Goal: Transaction & Acquisition: Purchase product/service

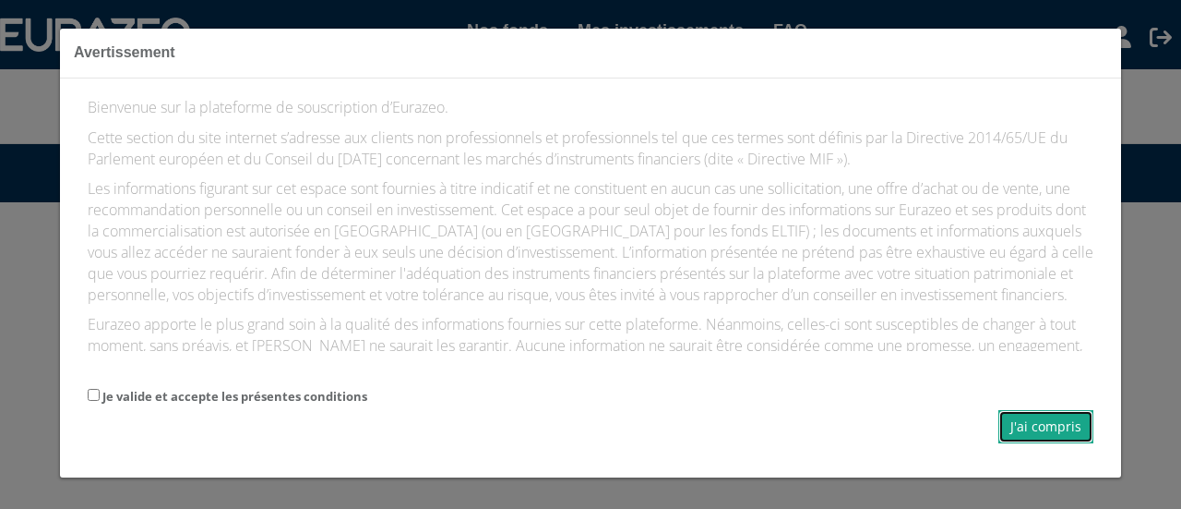
click at [1034, 421] on button "J'ai compris" at bounding box center [1046, 426] width 95 height 33
click at [1036, 418] on button "J'ai compris" at bounding box center [1046, 426] width 95 height 33
click at [92, 396] on input "Je valide et accepte les présentes conditions" at bounding box center [94, 395] width 12 height 12
checkbox input "true"
click at [1038, 425] on button "J'ai compris" at bounding box center [1046, 426] width 95 height 33
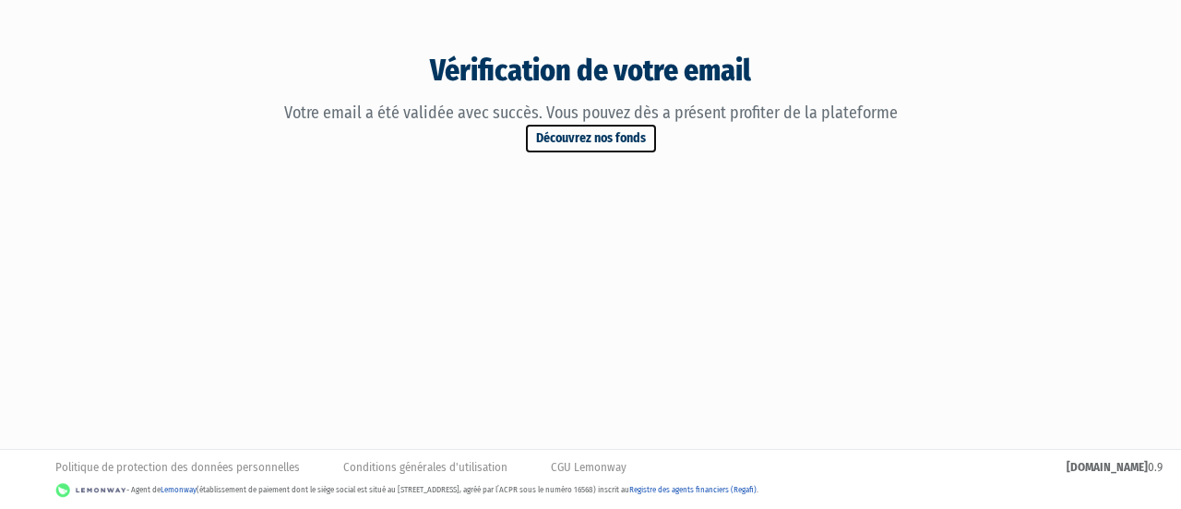
click at [587, 136] on link "Découvrez nos fonds" at bounding box center [591, 138] width 134 height 31
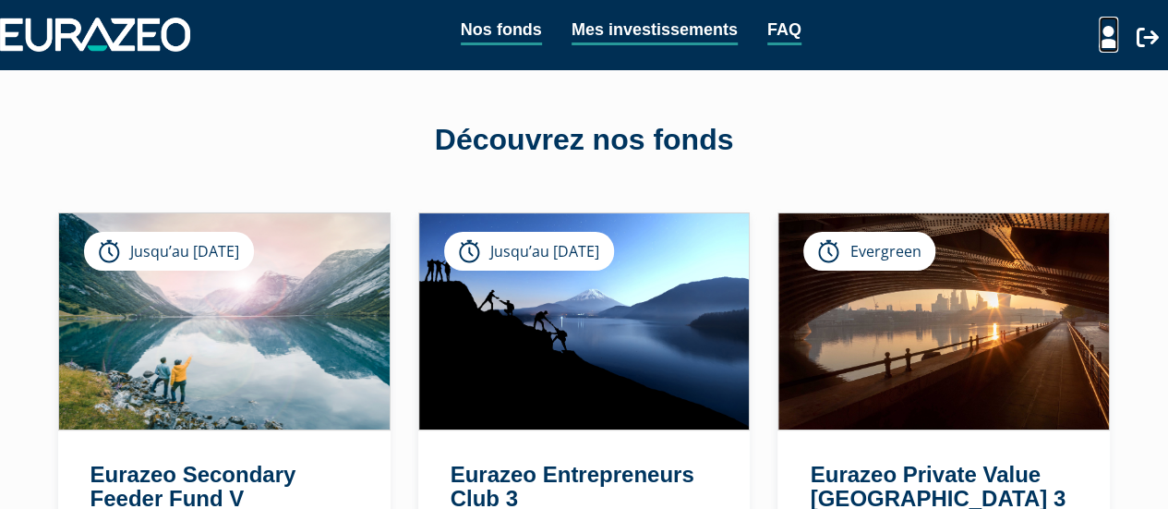
click at [1101, 42] on icon at bounding box center [1107, 37] width 19 height 22
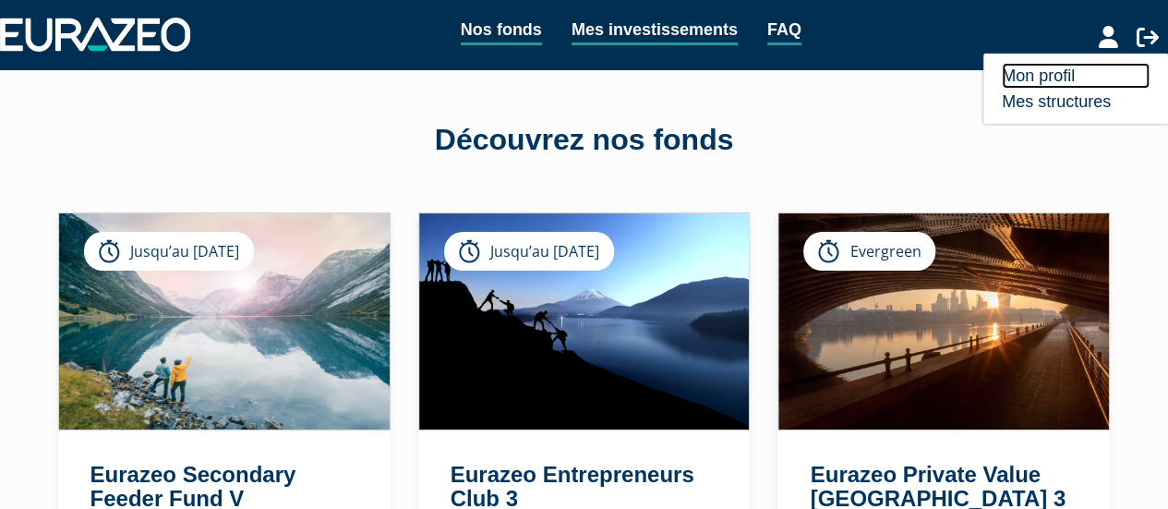
click at [1062, 78] on link "Mon profil" at bounding box center [1075, 76] width 148 height 26
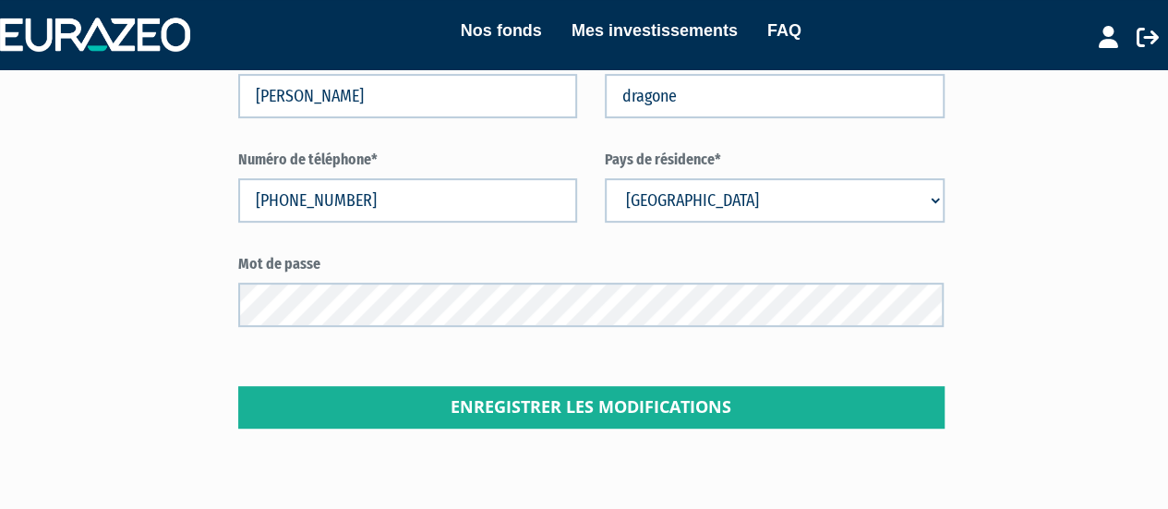
scroll to position [336, 0]
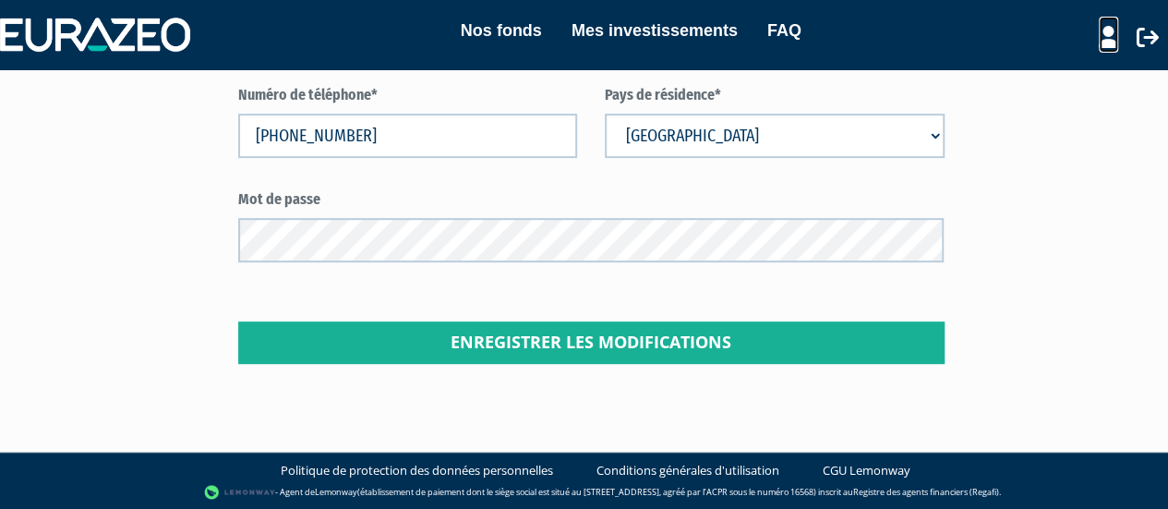
click at [1108, 37] on icon at bounding box center [1107, 37] width 19 height 22
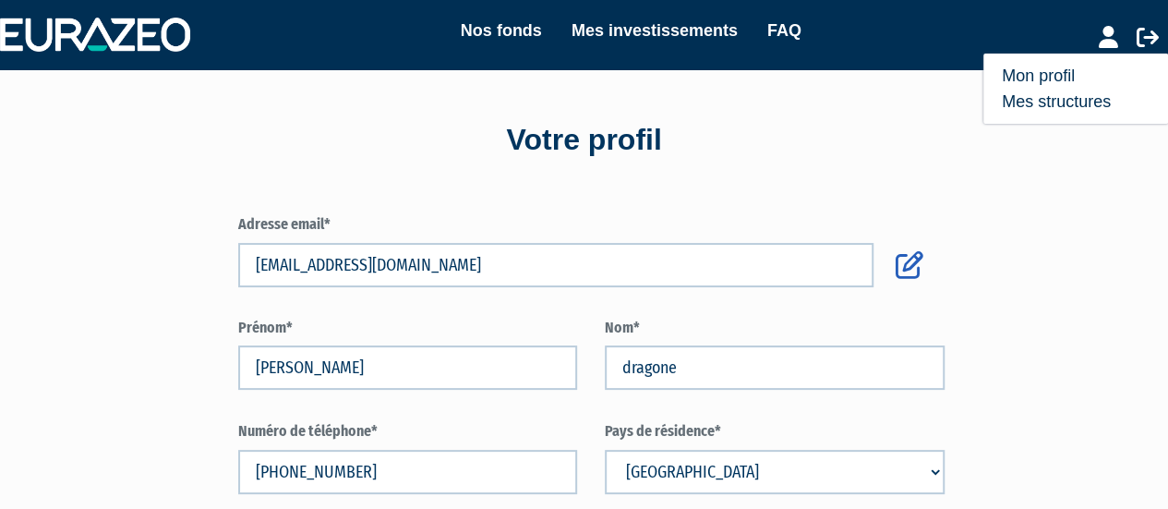
click at [156, 54] on nav "Nos fonds Mes investissements FAQ Mon profil Mes structures" at bounding box center [584, 34] width 1168 height 69
click at [156, 46] on img at bounding box center [95, 34] width 190 height 33
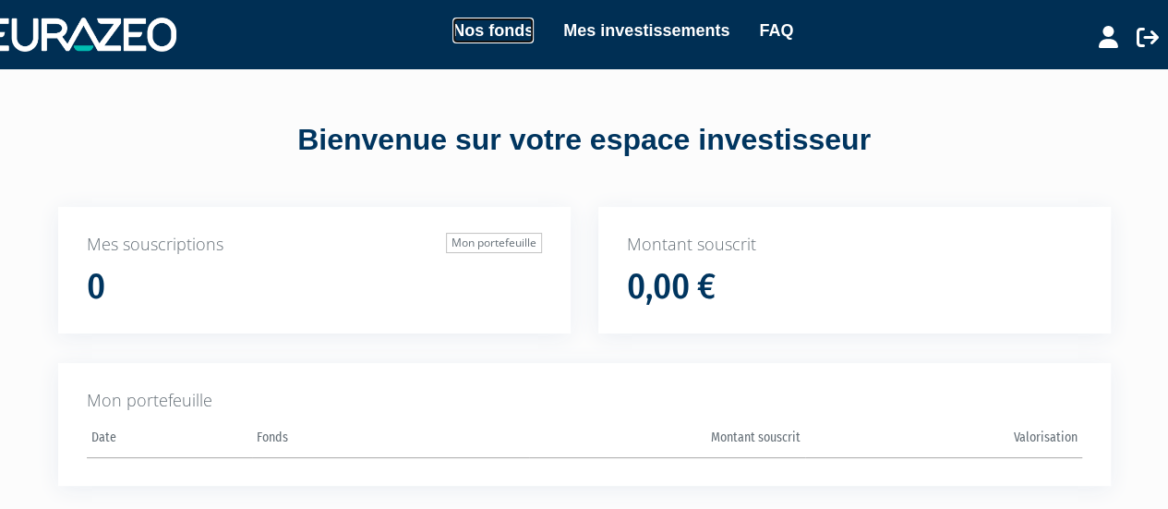
click at [497, 34] on link "Nos fonds" at bounding box center [492, 31] width 81 height 26
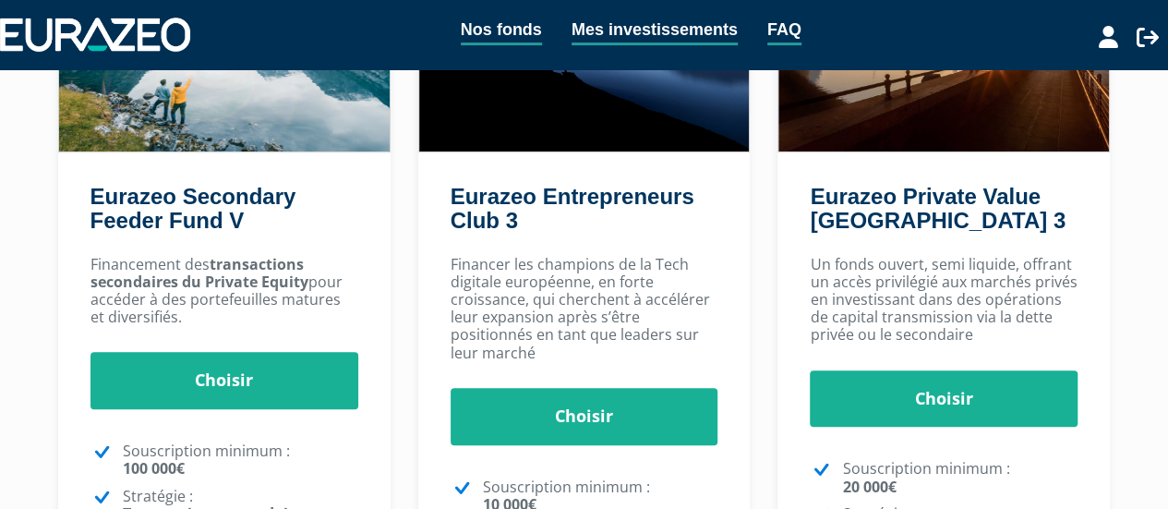
scroll to position [295, 0]
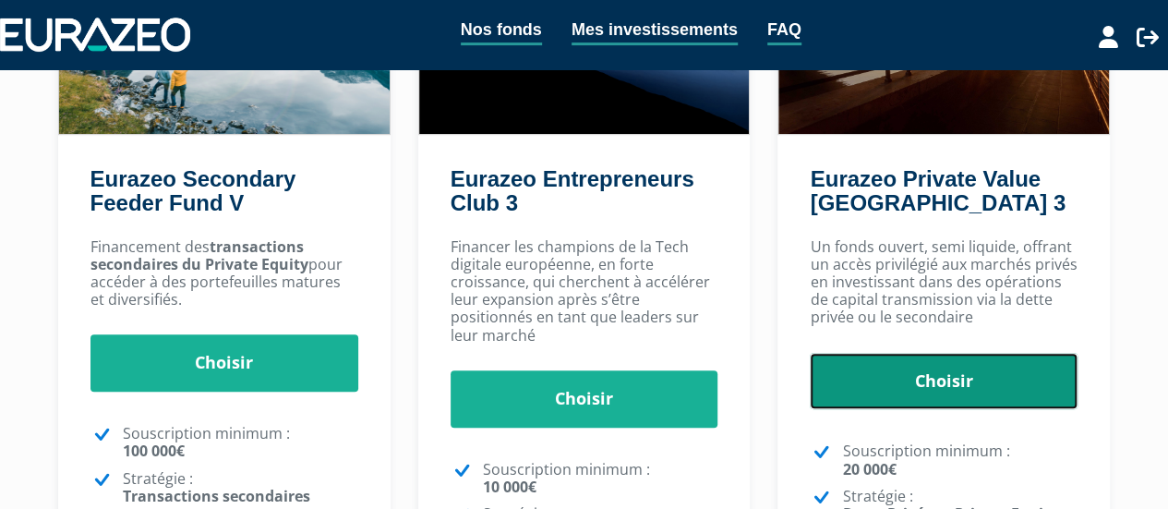
click at [941, 355] on link "Choisir" at bounding box center [943, 381] width 268 height 57
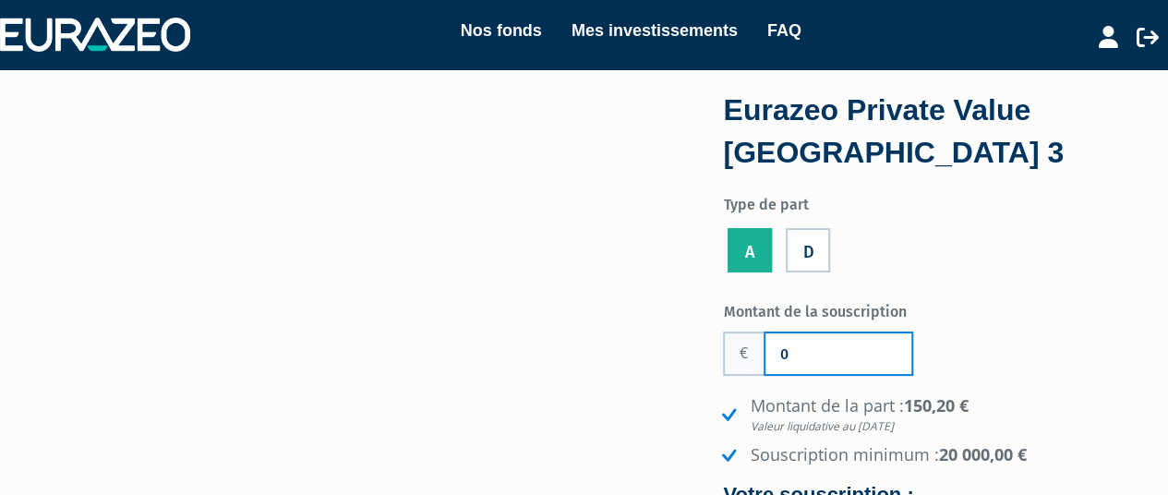
click at [845, 356] on input "0" at bounding box center [838, 353] width 146 height 41
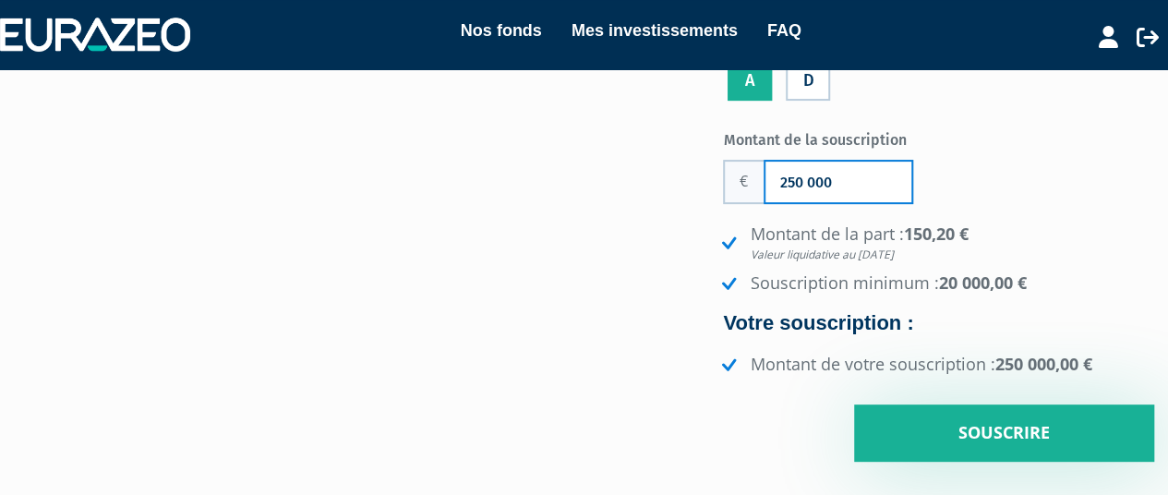
scroll to position [185, 0]
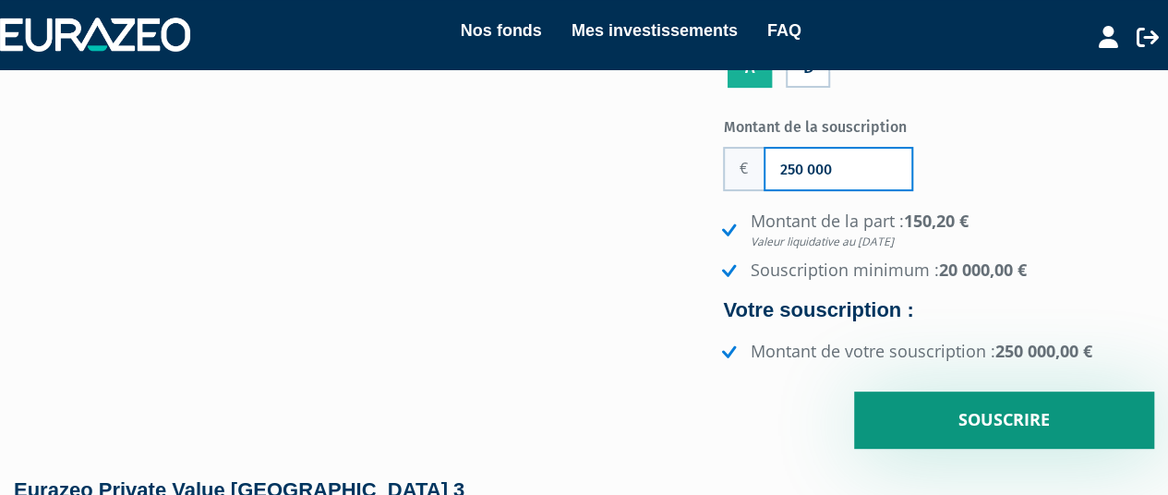
type input "250 000"
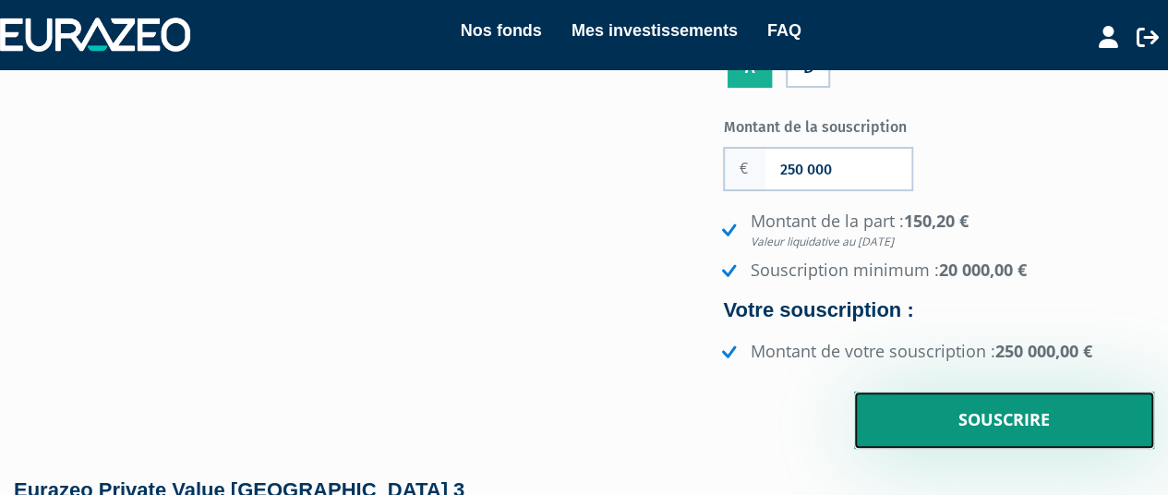
click at [1012, 430] on input "Souscrire" at bounding box center [1004, 419] width 300 height 57
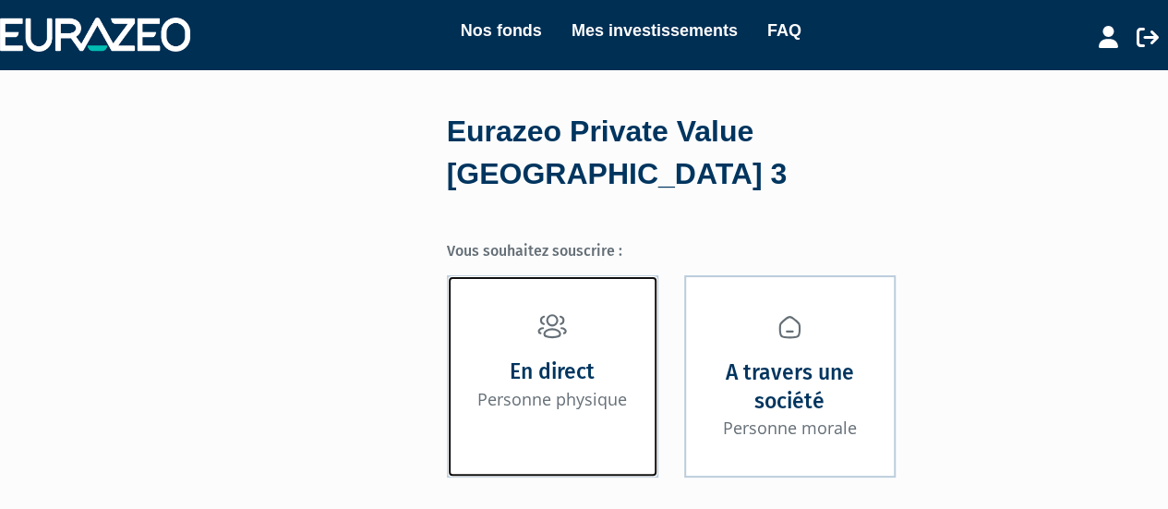
click at [602, 333] on link "En direct Personne physique" at bounding box center [552, 376] width 211 height 202
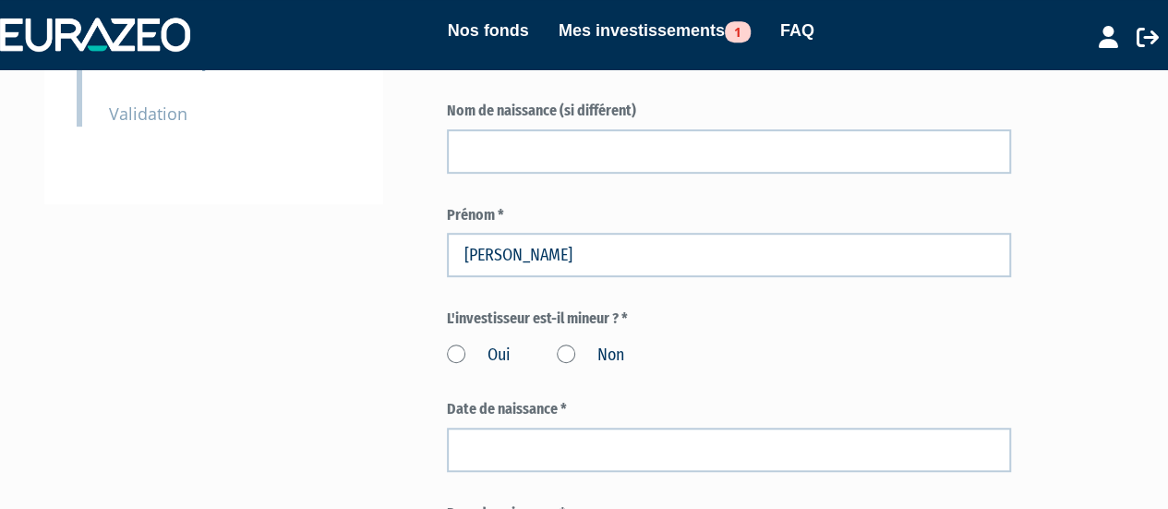
scroll to position [517, 0]
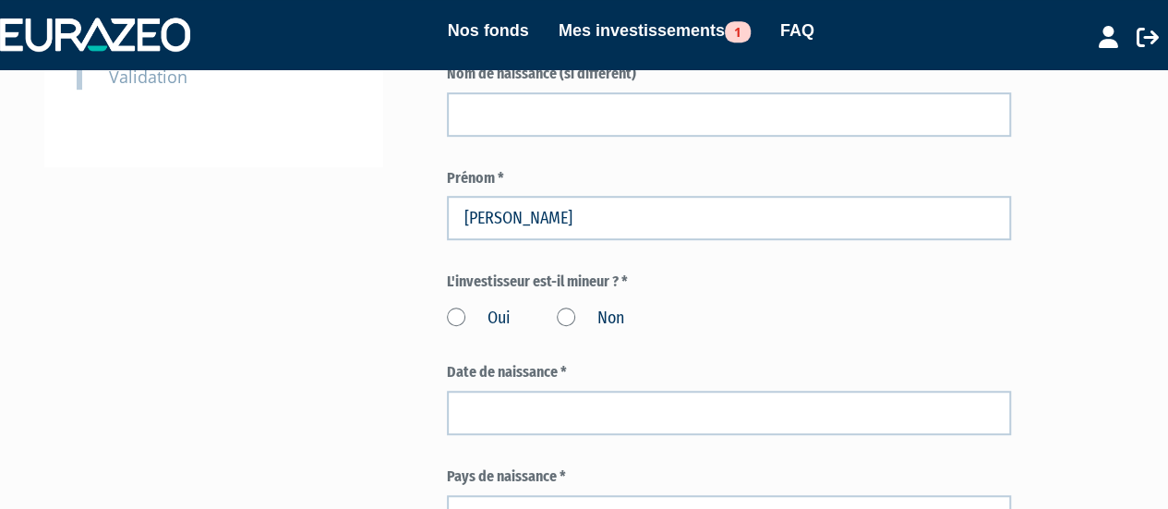
click at [566, 306] on label "Non" at bounding box center [590, 318] width 67 height 24
click at [0, 0] on input "Non" at bounding box center [0, 0] width 0 height 0
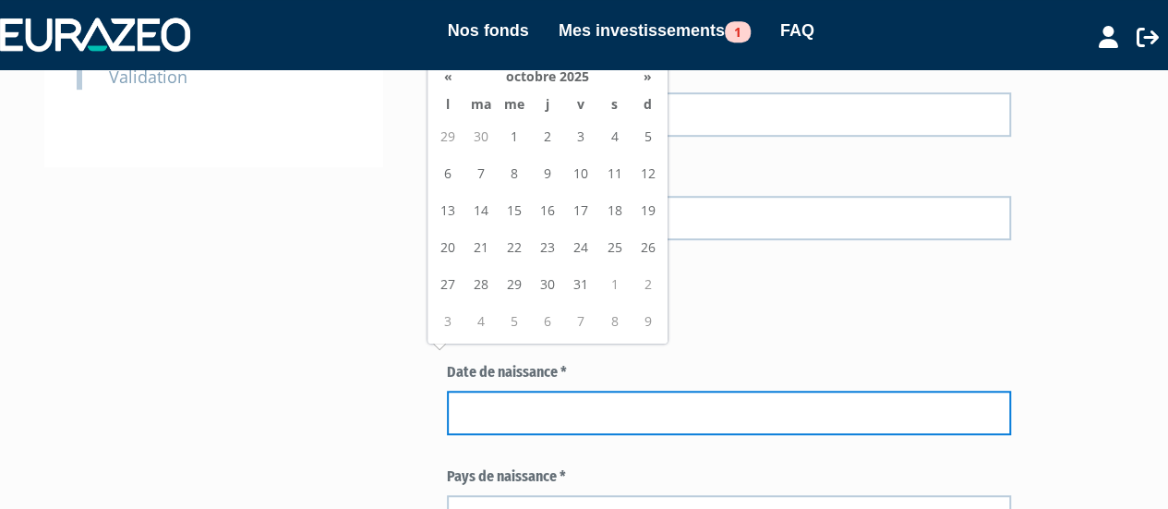
click at [559, 390] on input at bounding box center [729, 412] width 565 height 44
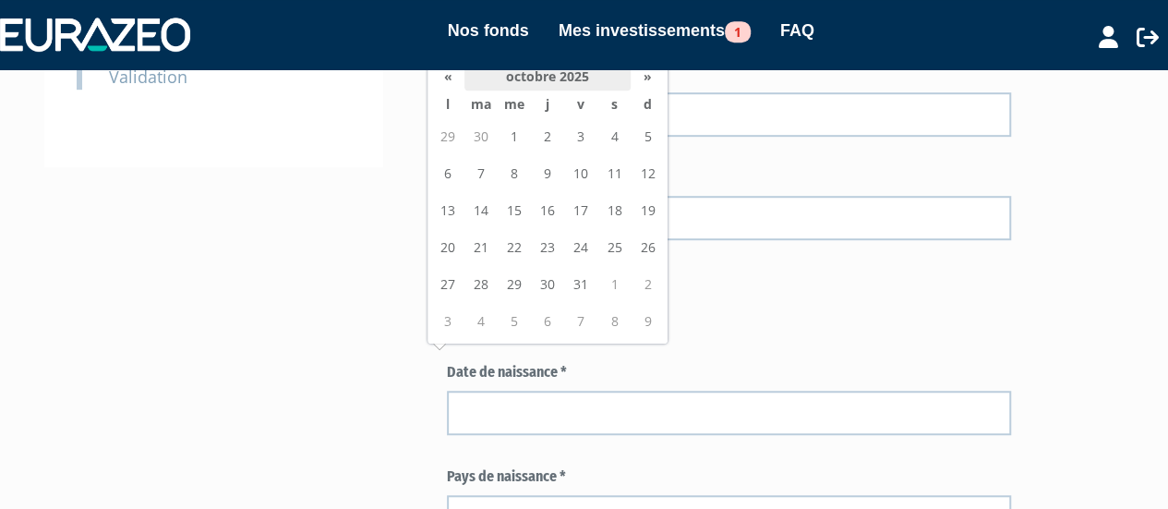
click at [557, 73] on th "octobre 2025" at bounding box center [547, 77] width 166 height 28
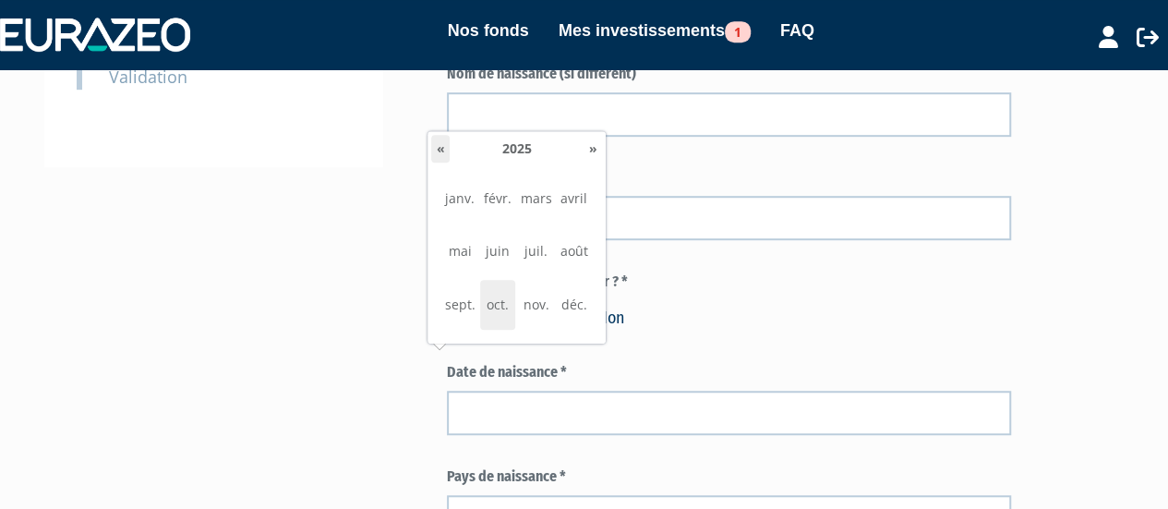
click at [445, 150] on th "«" at bounding box center [440, 149] width 18 height 28
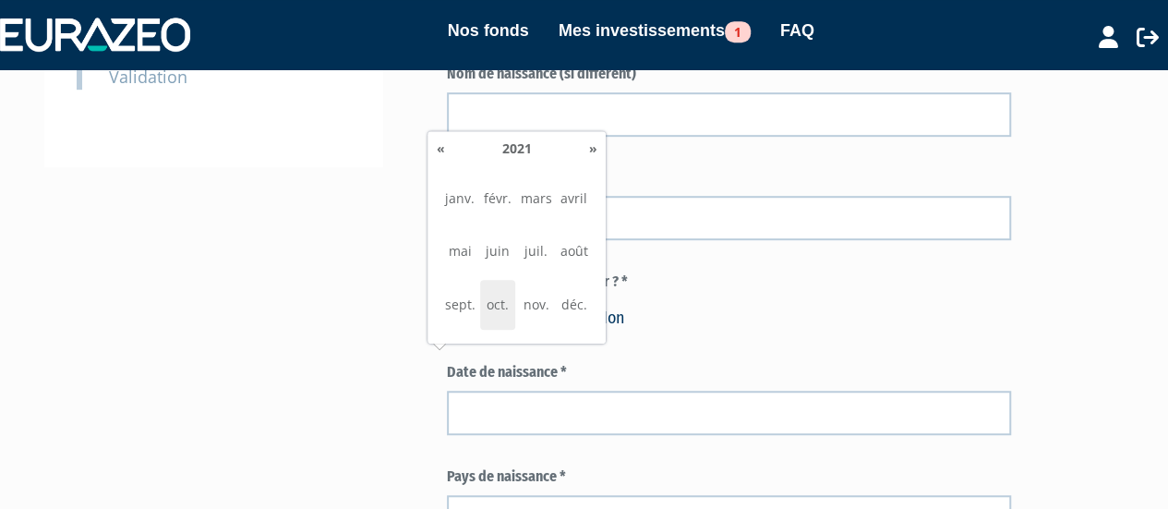
click at [445, 150] on th "«" at bounding box center [440, 149] width 18 height 28
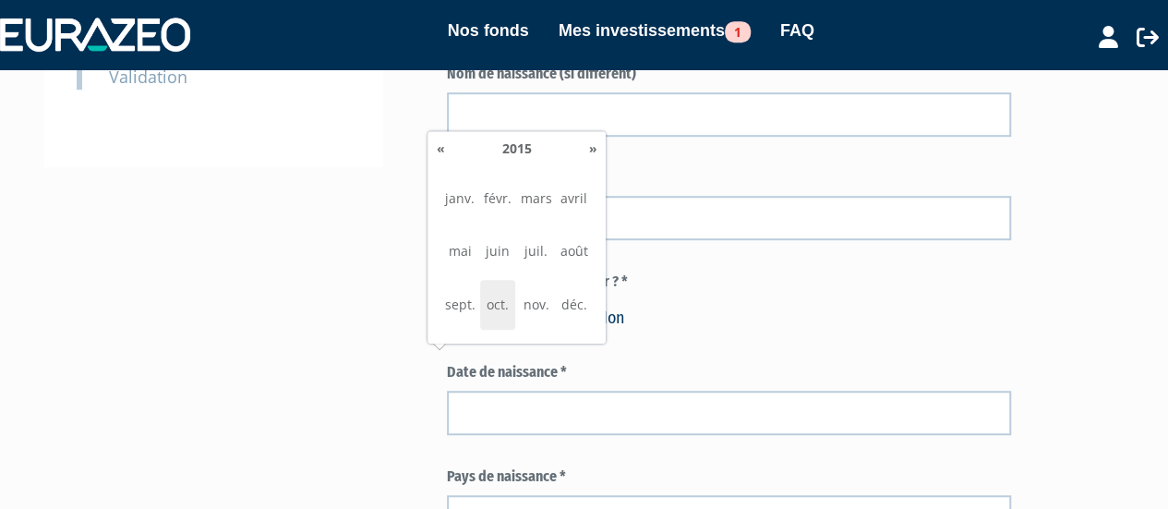
click at [445, 150] on th "«" at bounding box center [440, 149] width 18 height 28
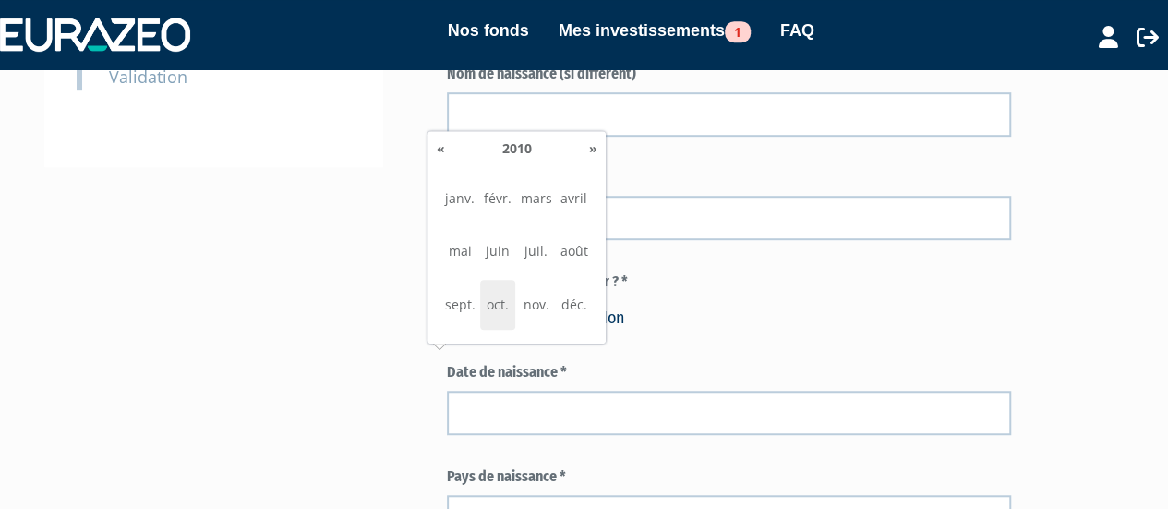
click at [445, 150] on th "«" at bounding box center [440, 149] width 18 height 28
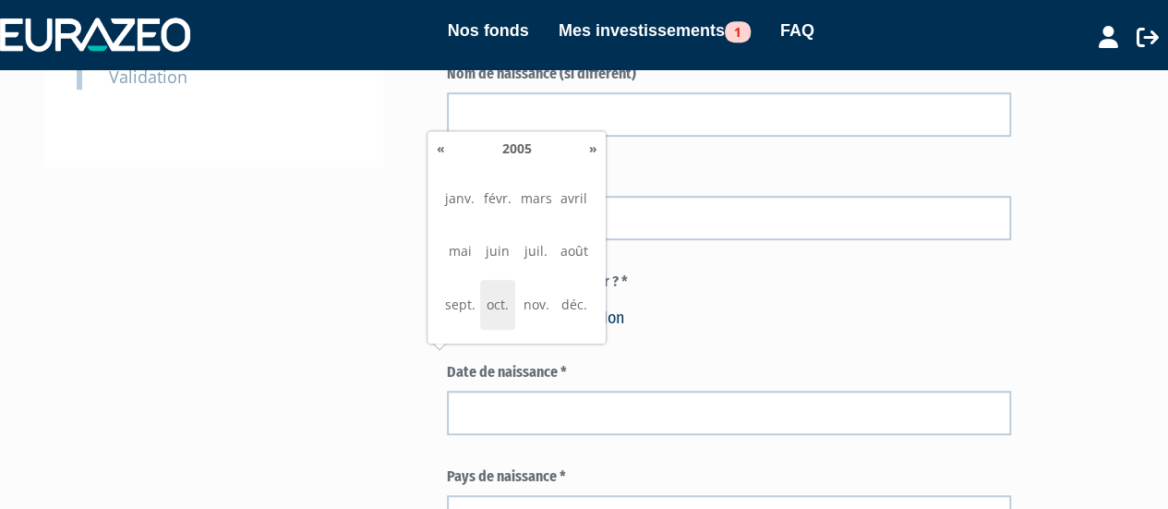
click at [445, 150] on th "«" at bounding box center [440, 149] width 18 height 28
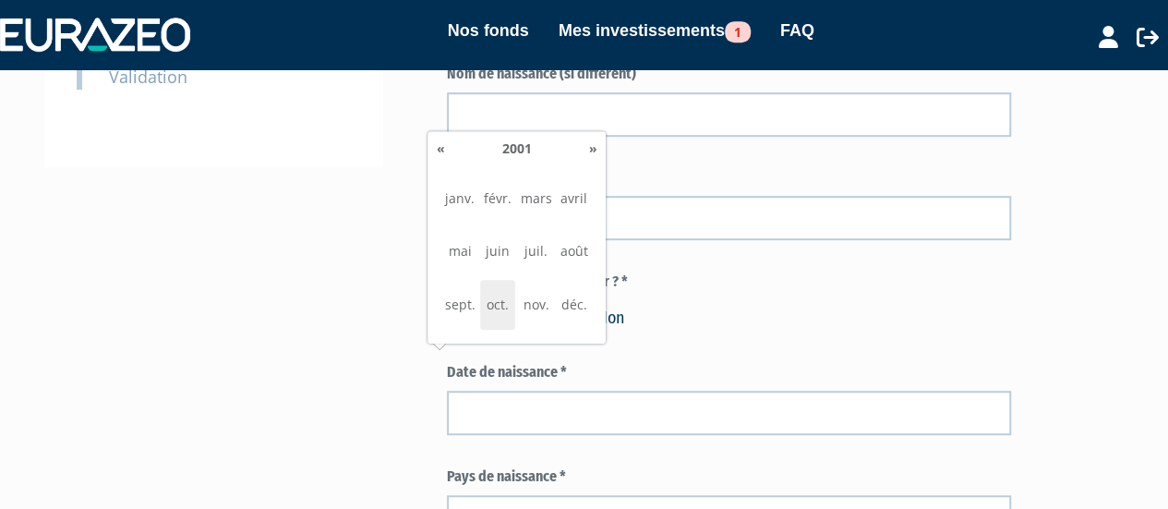
click at [445, 150] on th "«" at bounding box center [440, 149] width 18 height 28
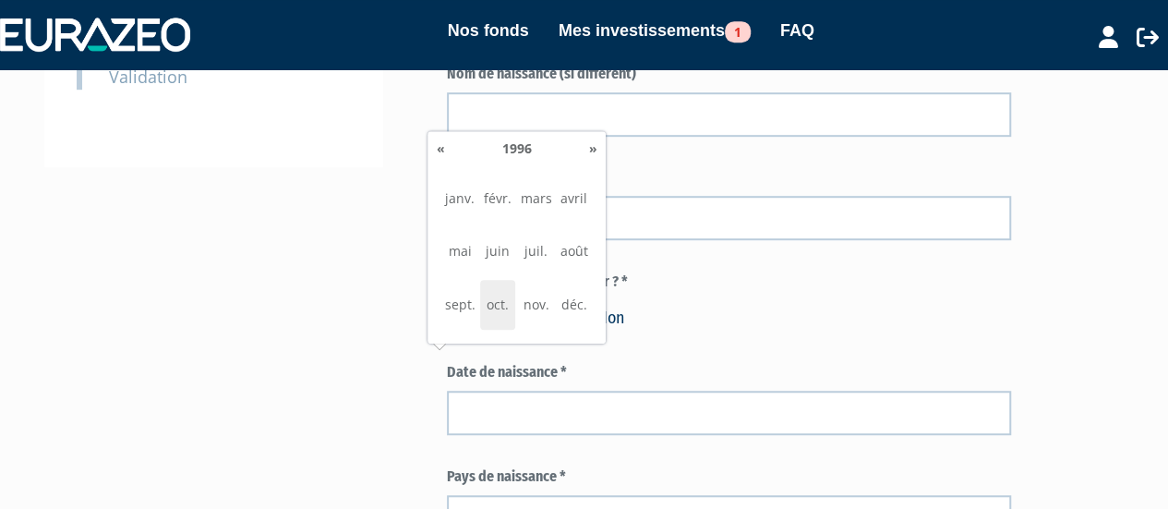
click at [445, 150] on th "«" at bounding box center [440, 149] width 18 height 28
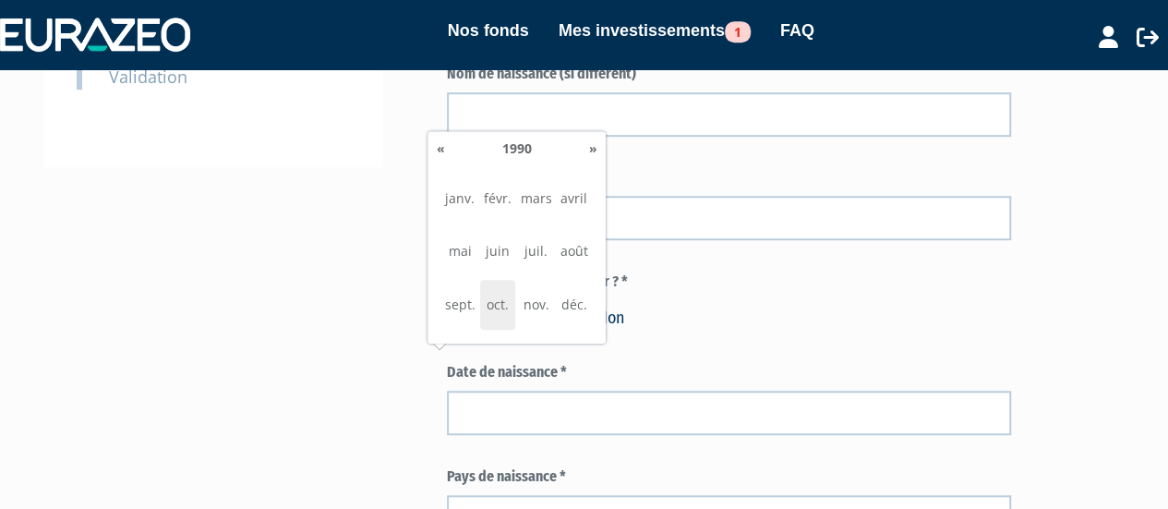
click at [445, 150] on th "«" at bounding box center [440, 149] width 18 height 28
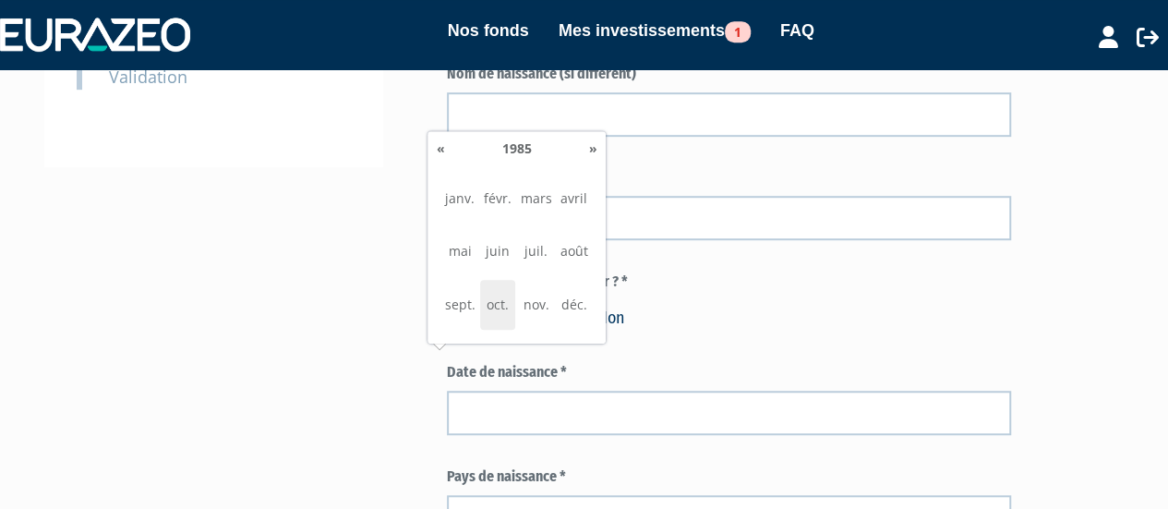
click at [445, 150] on th "«" at bounding box center [440, 149] width 18 height 28
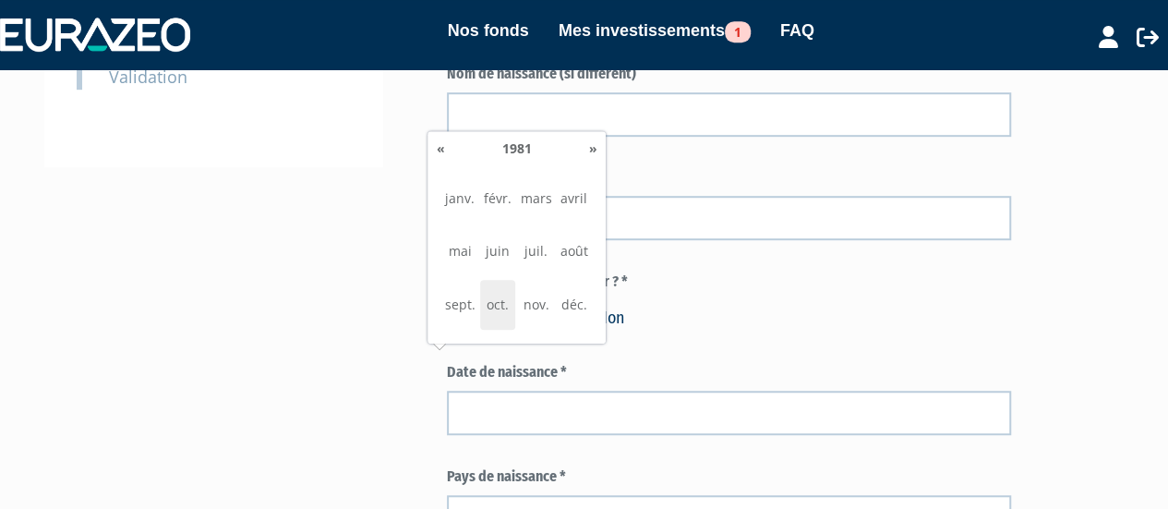
click at [445, 150] on th "«" at bounding box center [440, 149] width 18 height 28
click at [541, 190] on span "mars" at bounding box center [535, 199] width 35 height 50
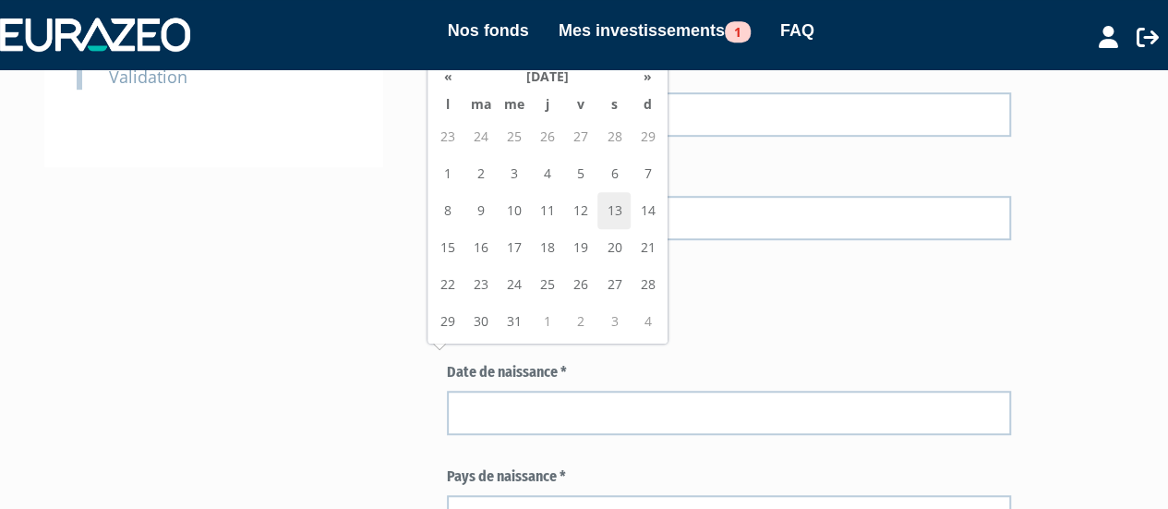
click at [615, 204] on td "13" at bounding box center [613, 210] width 33 height 37
type input "13/03/1976"
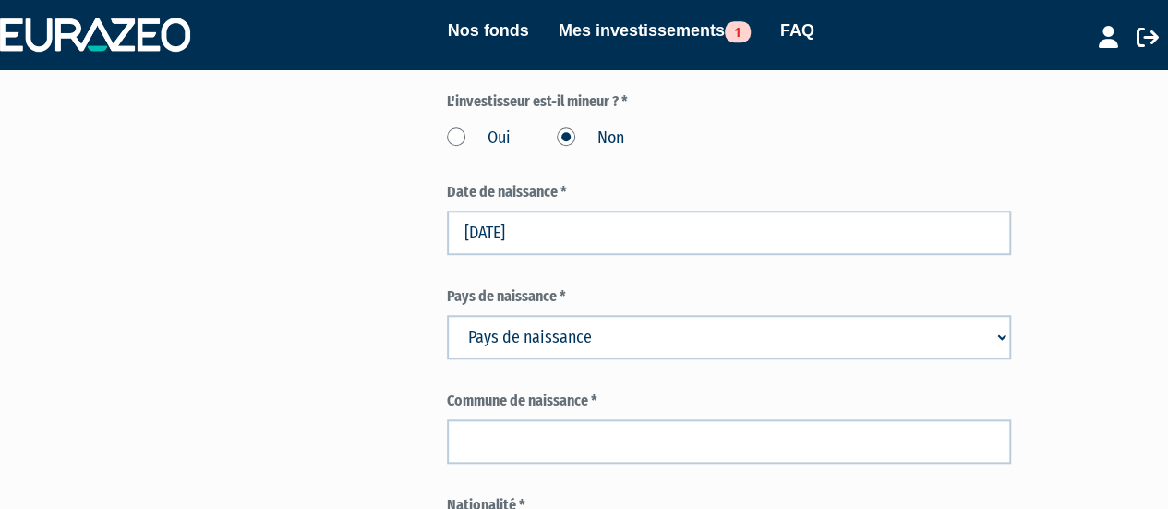
scroll to position [701, 0]
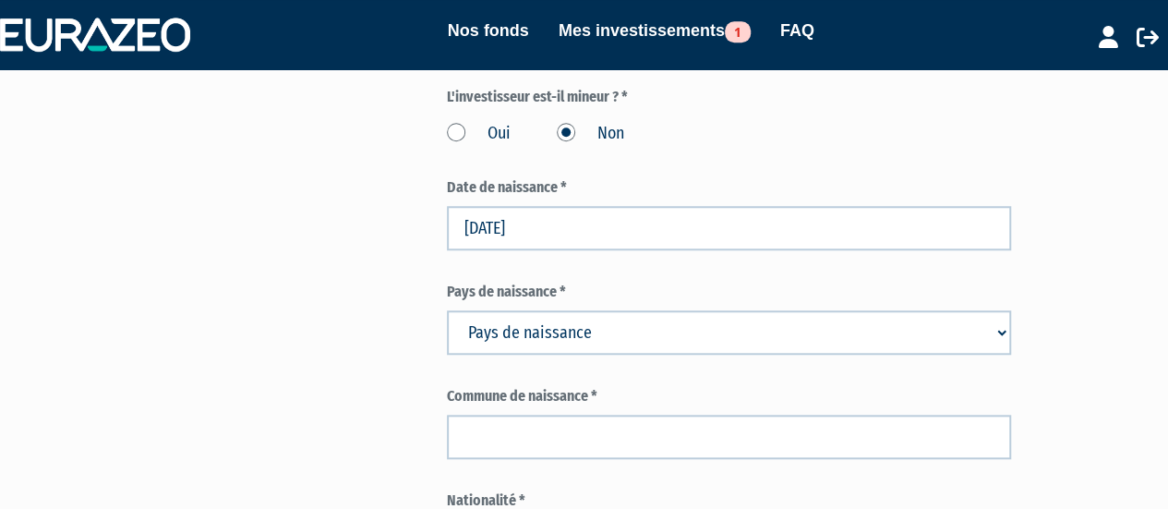
click at [617, 310] on select "Pays de naissance Afghanistan Afrique du Sud Albanie Algérie Allemagne Andorre" at bounding box center [729, 332] width 565 height 44
select select "75"
click at [447, 310] on select "Pays de naissance Afghanistan Afrique du Sud Albanie Algérie Allemagne Andorre" at bounding box center [729, 332] width 565 height 44
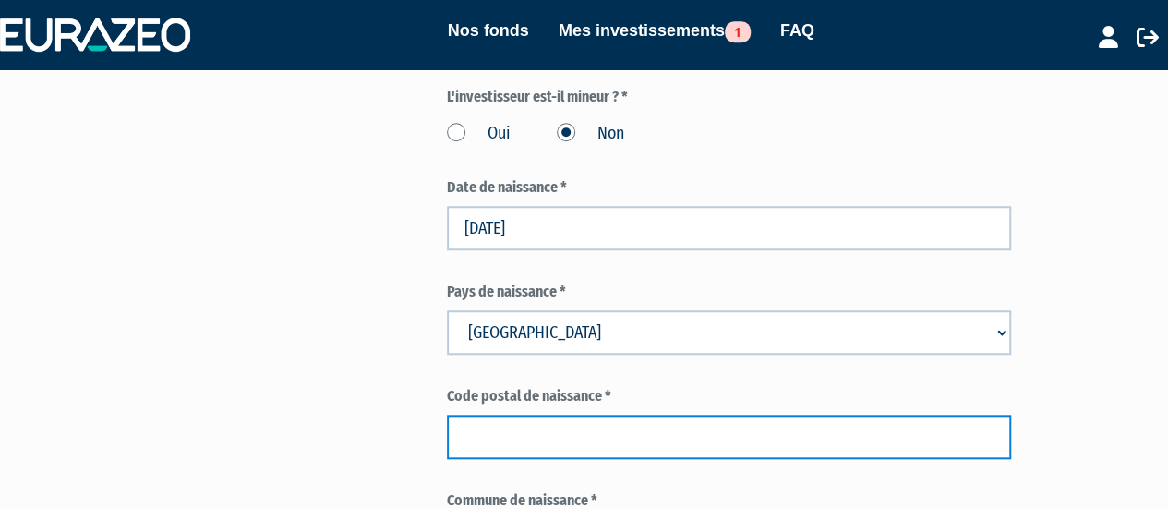
click at [604, 414] on input "text" at bounding box center [729, 436] width 565 height 44
type input "75003"
type input "dragone"
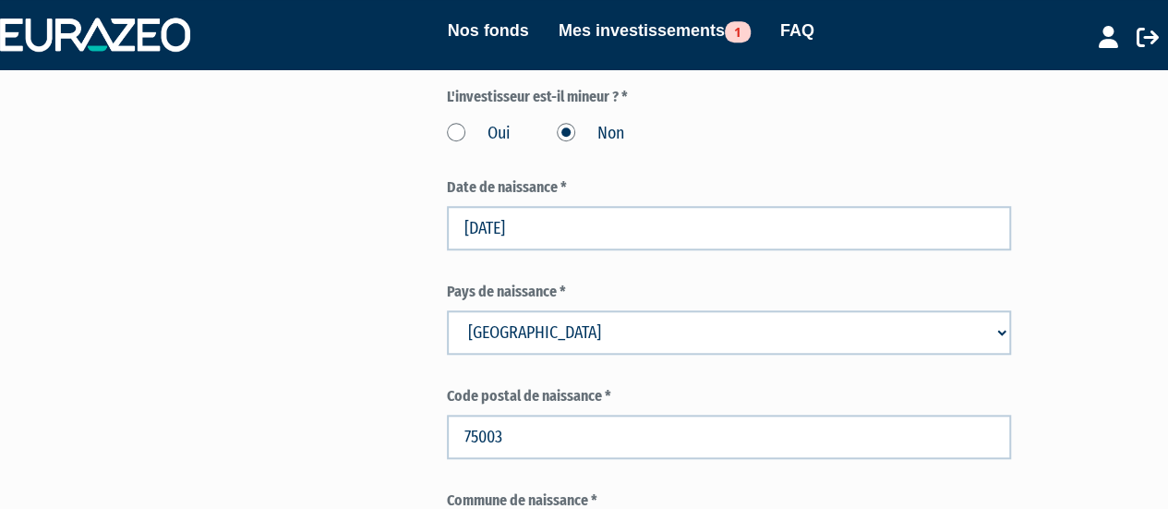
type input "PARIS"
select select "75"
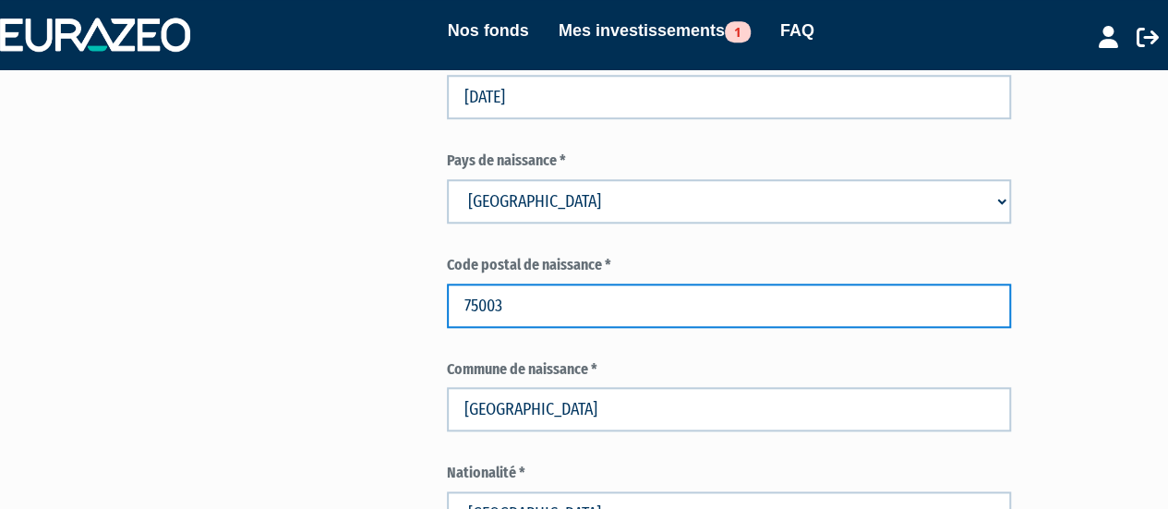
scroll to position [849, 0]
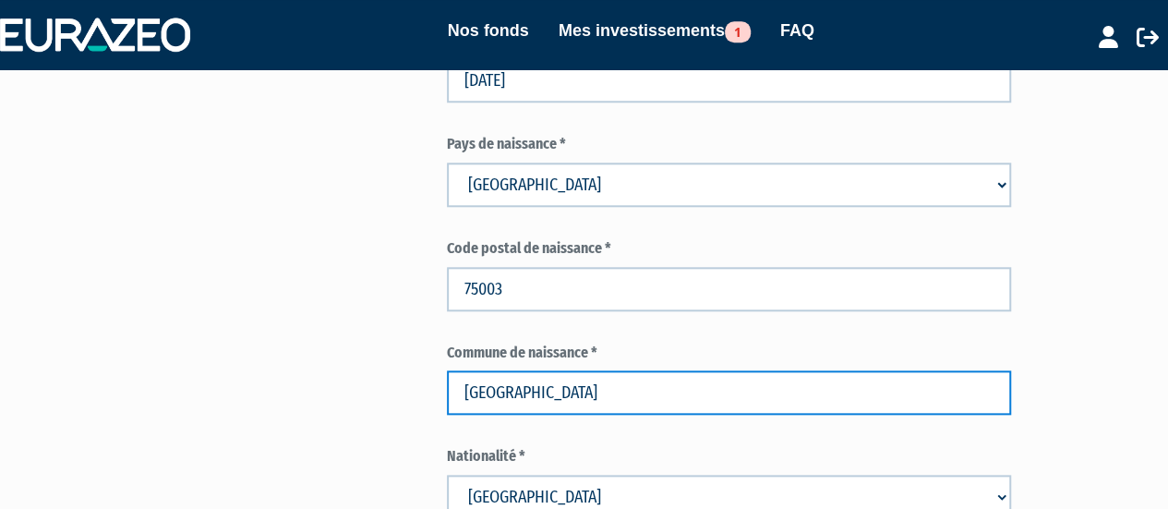
click at [532, 370] on input "PARIS" at bounding box center [729, 392] width 565 height 44
type input "P"
type input "M"
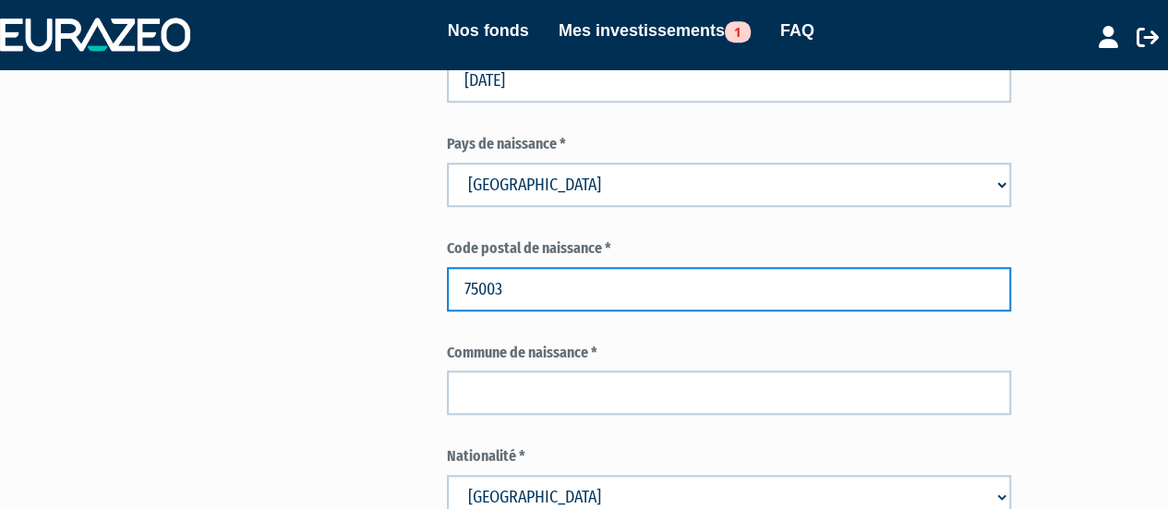
click at [517, 267] on input "75003" at bounding box center [729, 289] width 565 height 44
type input "77000"
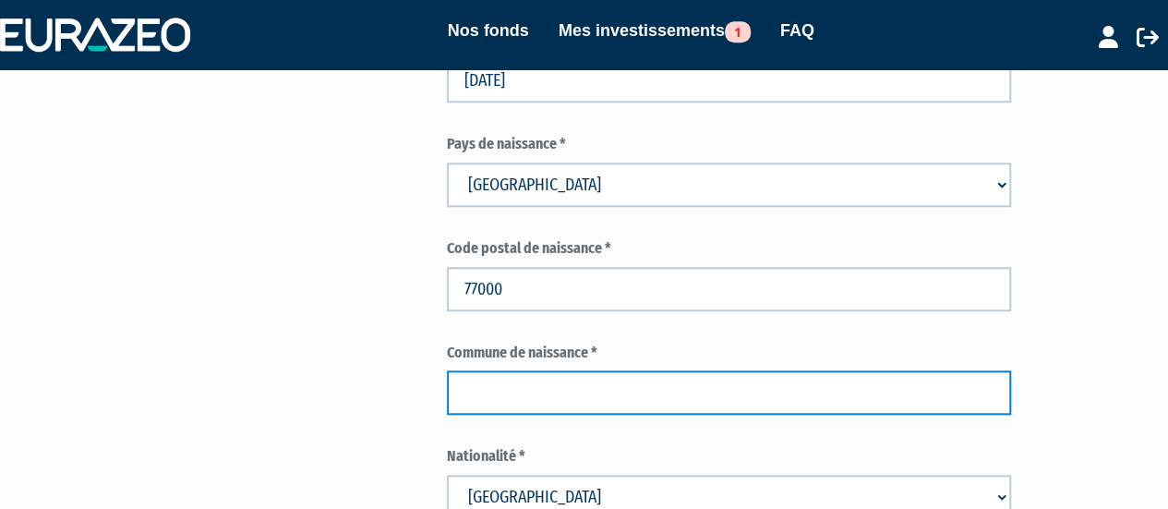
click at [520, 370] on input "text" at bounding box center [729, 392] width 565 height 44
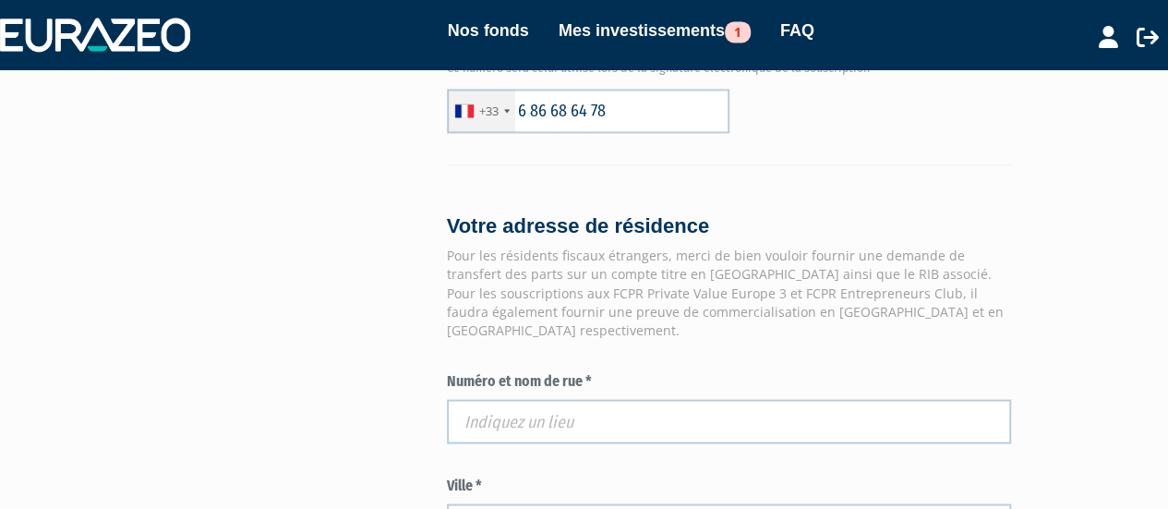
scroll to position [1514, 0]
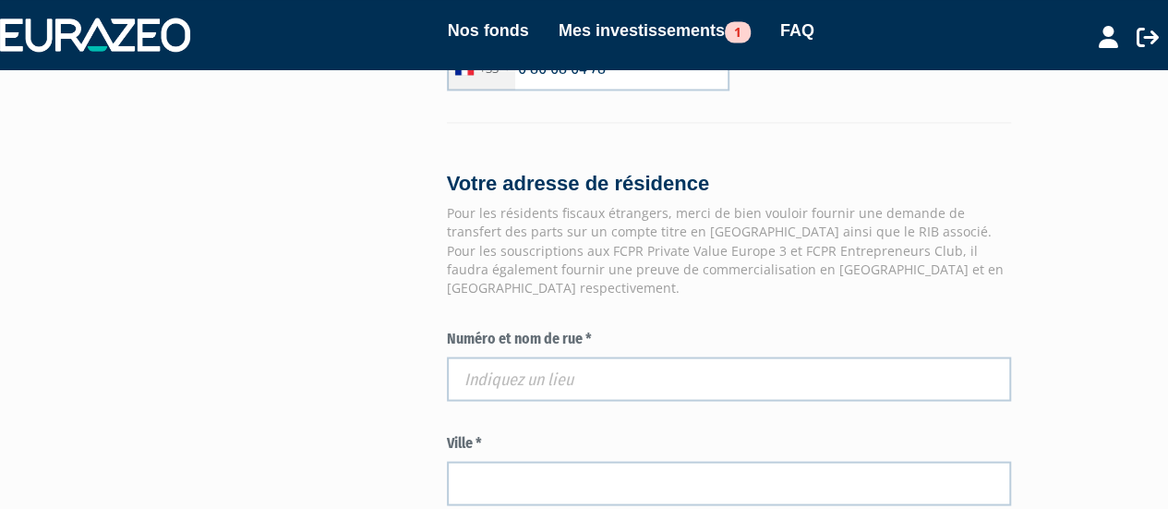
type input "MELUN"
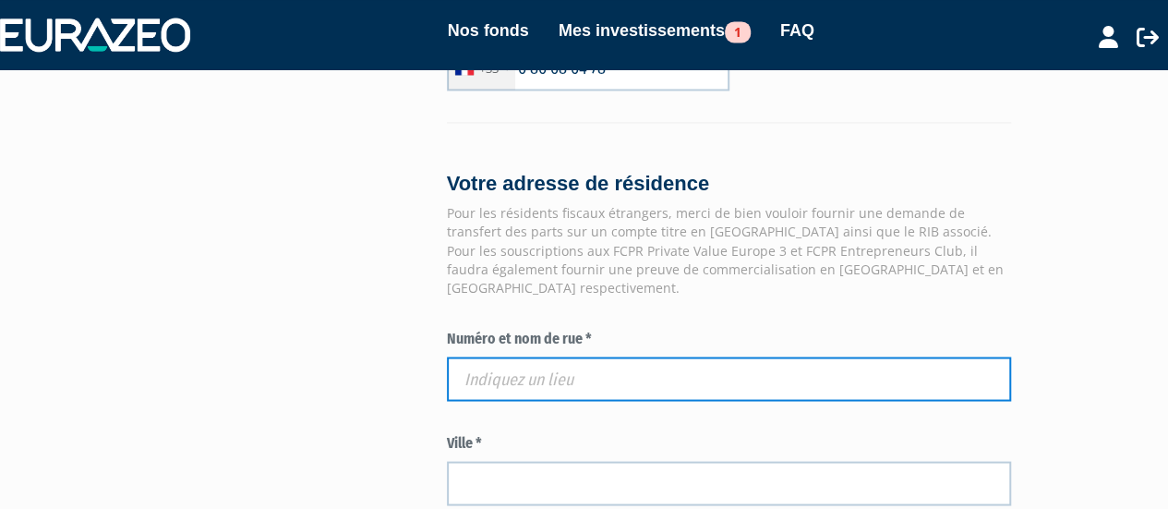
click at [705, 356] on input "text" at bounding box center [729, 378] width 565 height 44
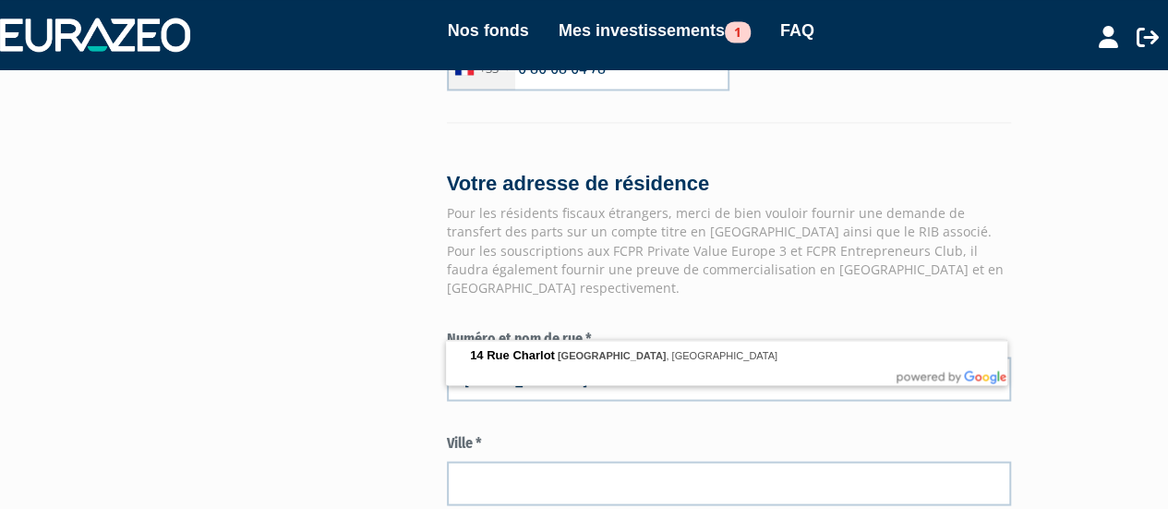
type input "14 Rue Charlot, Paris, France"
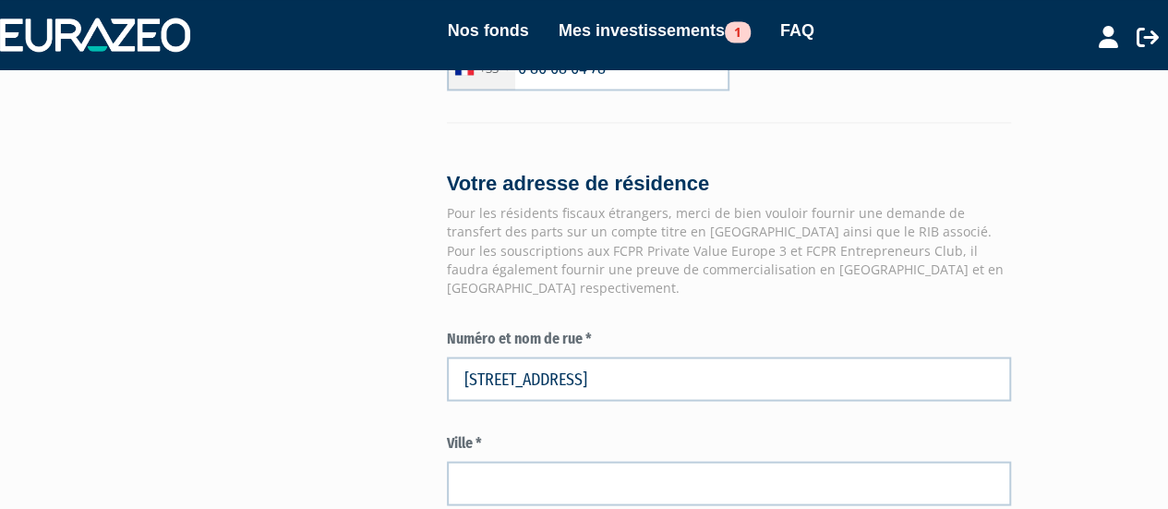
type input "Paris"
type input "75003"
type input "14 Rue Charlot"
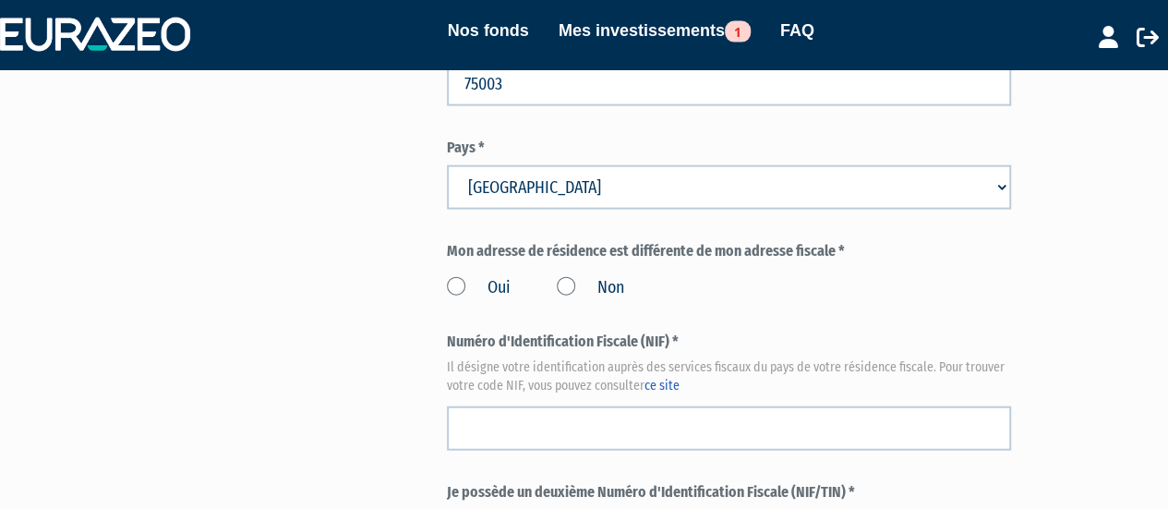
scroll to position [2031, 0]
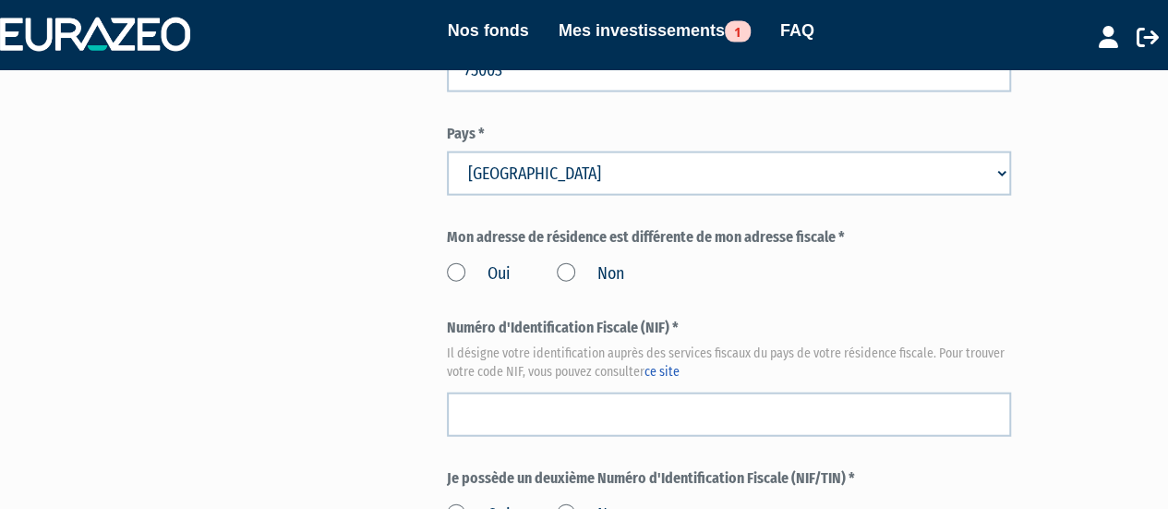
click at [567, 262] on label "Non" at bounding box center [590, 274] width 67 height 24
click at [0, 0] on input "Non" at bounding box center [0, 0] width 0 height 0
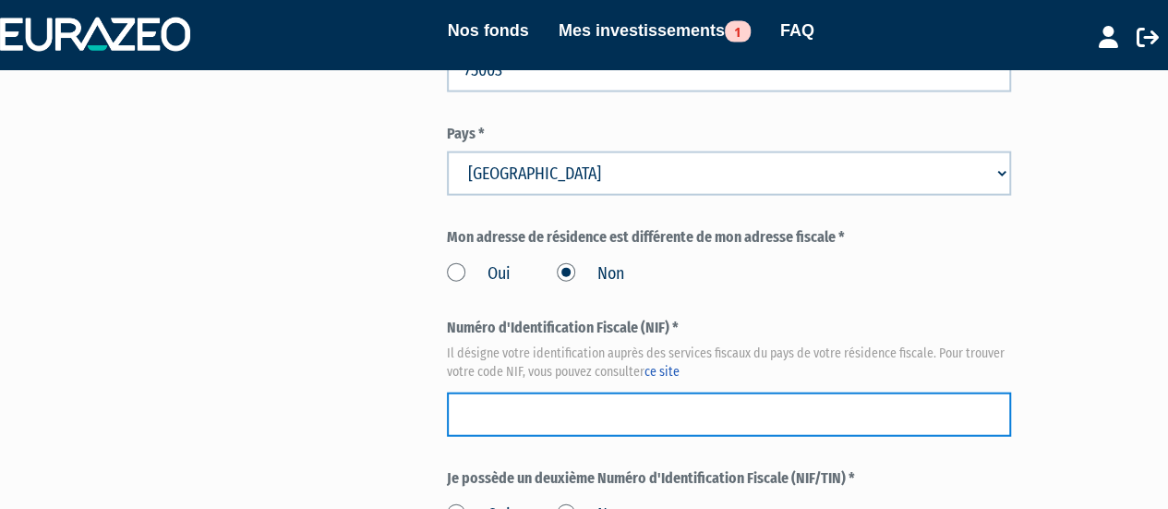
click at [637, 392] on input "text" at bounding box center [729, 414] width 565 height 44
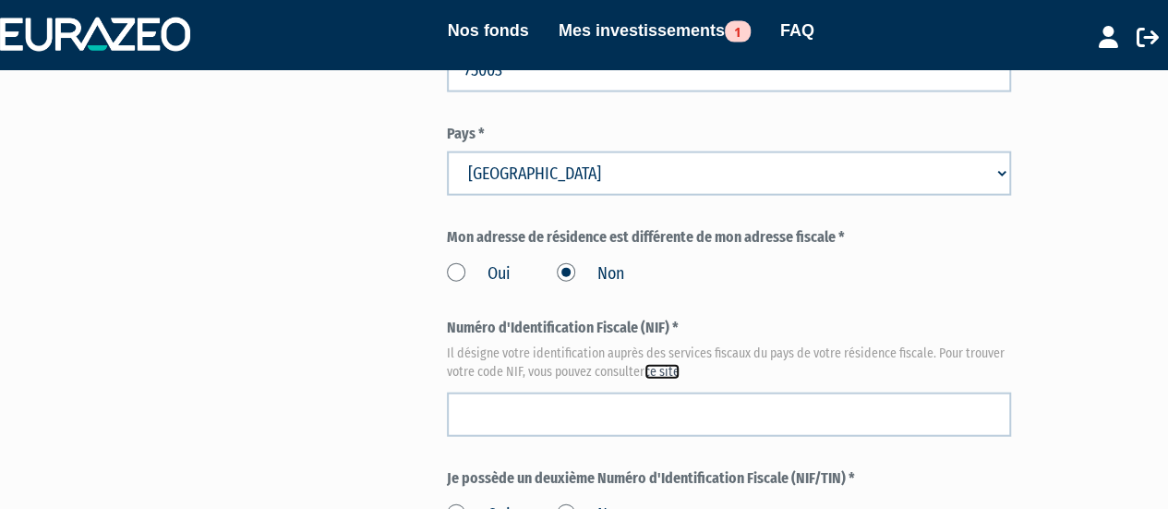
click at [655, 364] on link "ce site" at bounding box center [661, 372] width 35 height 16
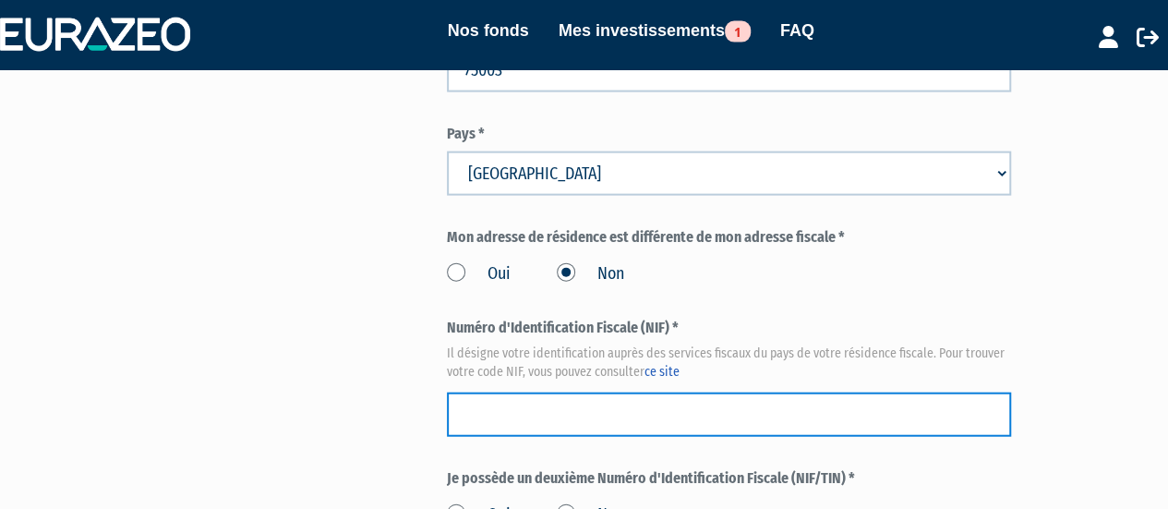
click at [562, 392] on input "text" at bounding box center [729, 414] width 565 height 44
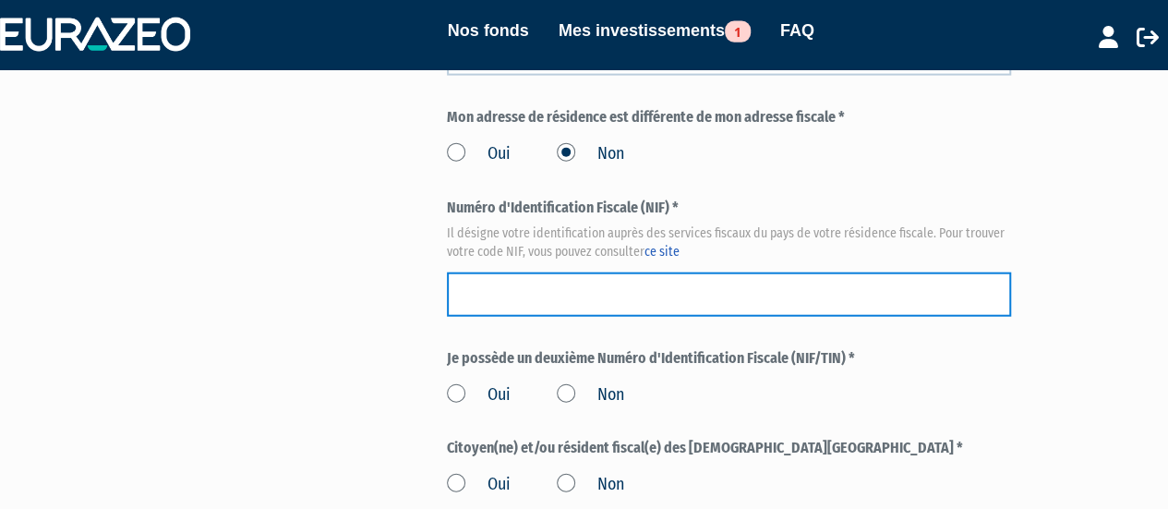
scroll to position [2175, 0]
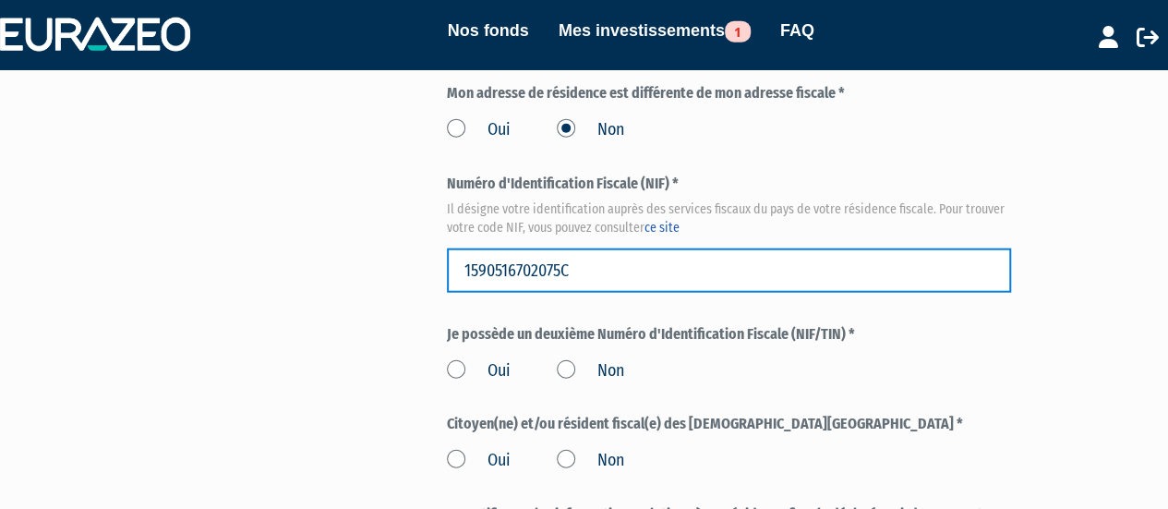
type input "1590516702075C"
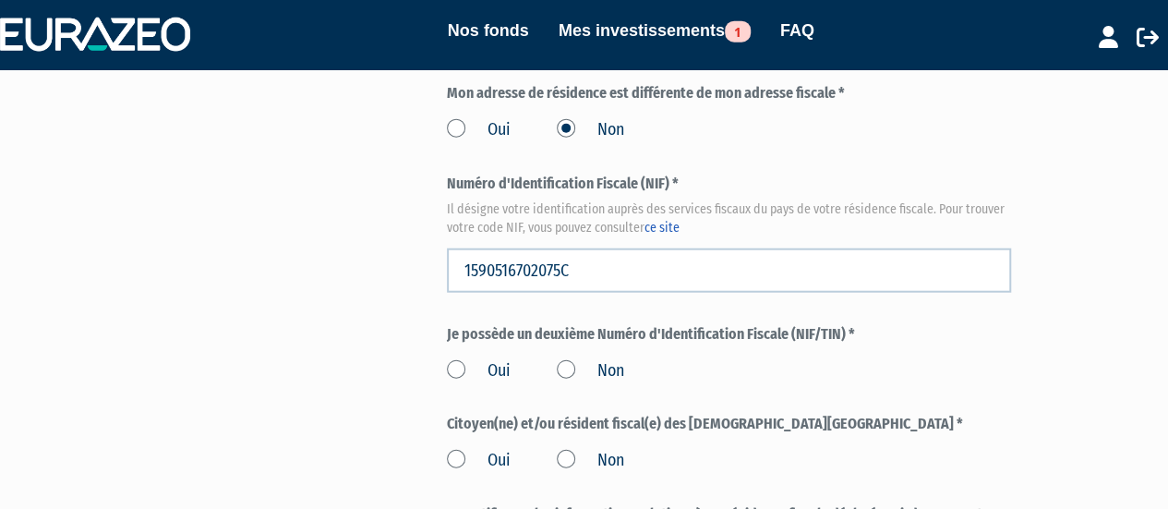
click at [565, 359] on label "Non" at bounding box center [590, 371] width 67 height 24
click at [0, 0] on input "Non" at bounding box center [0, 0] width 0 height 0
click at [564, 449] on label "Non" at bounding box center [590, 461] width 67 height 24
click at [0, 0] on input "Non" at bounding box center [0, 0] width 0 height 0
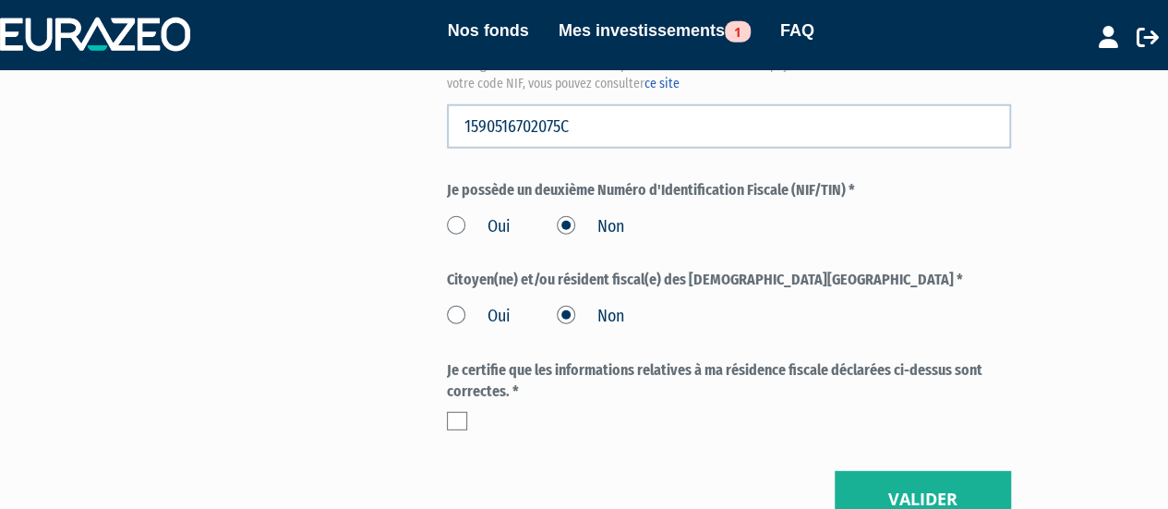
scroll to position [2322, 0]
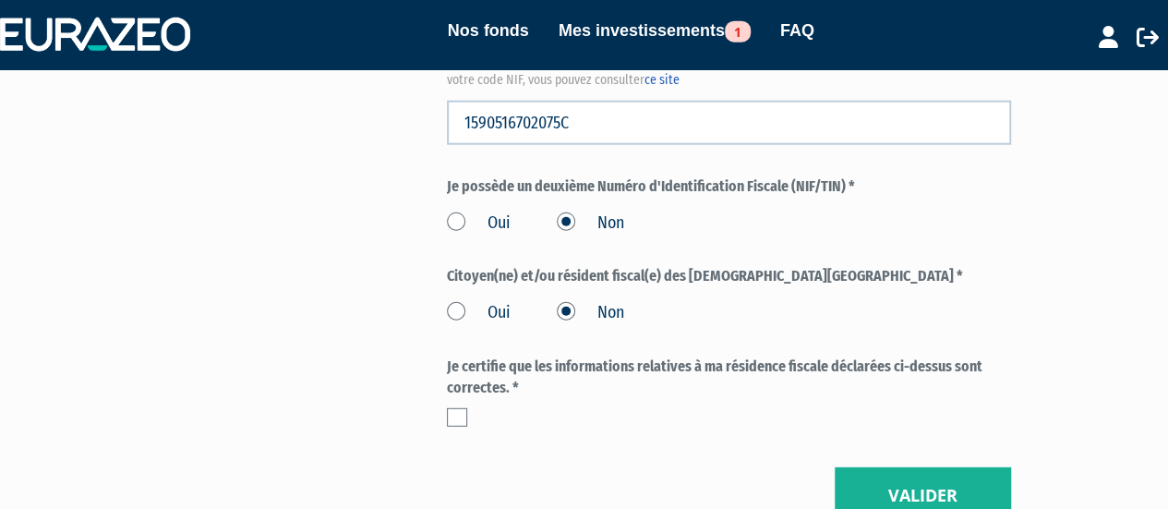
click at [449, 408] on label at bounding box center [457, 417] width 20 height 18
click at [0, 0] on input "checkbox" at bounding box center [0, 0] width 0 height 0
click at [905, 467] on button "Valider" at bounding box center [922, 495] width 176 height 57
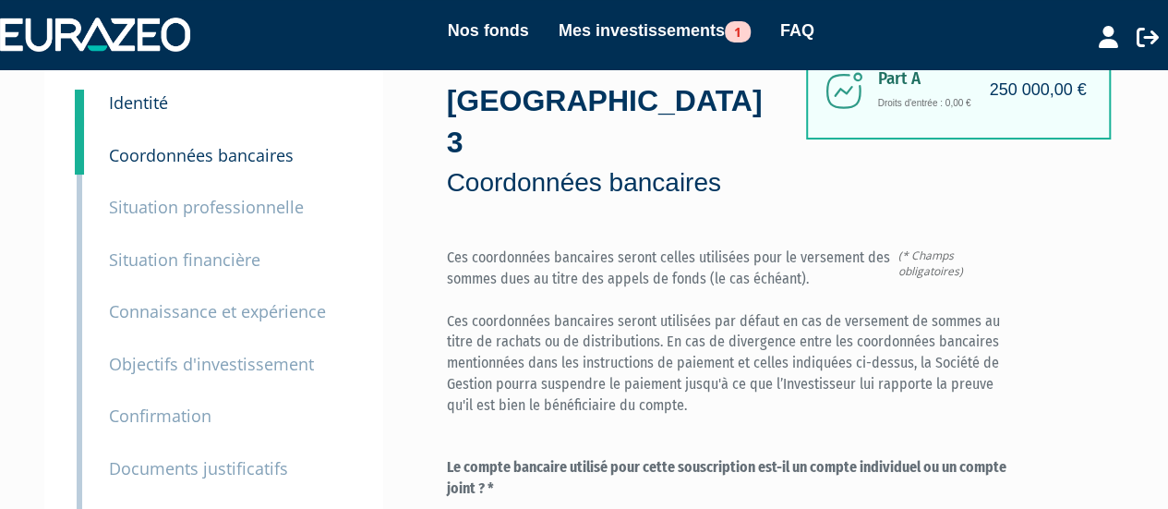
scroll to position [61, 0]
